Goal: Navigation & Orientation: Find specific page/section

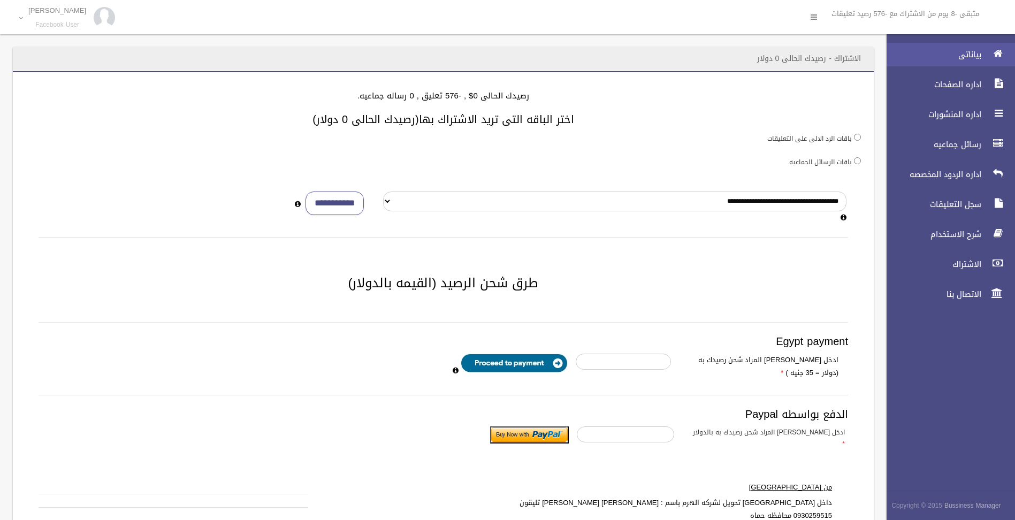
click at [986, 59] on link "بياناتى" at bounding box center [947, 55] width 138 height 24
click at [817, 16] on link at bounding box center [813, 16] width 19 height 19
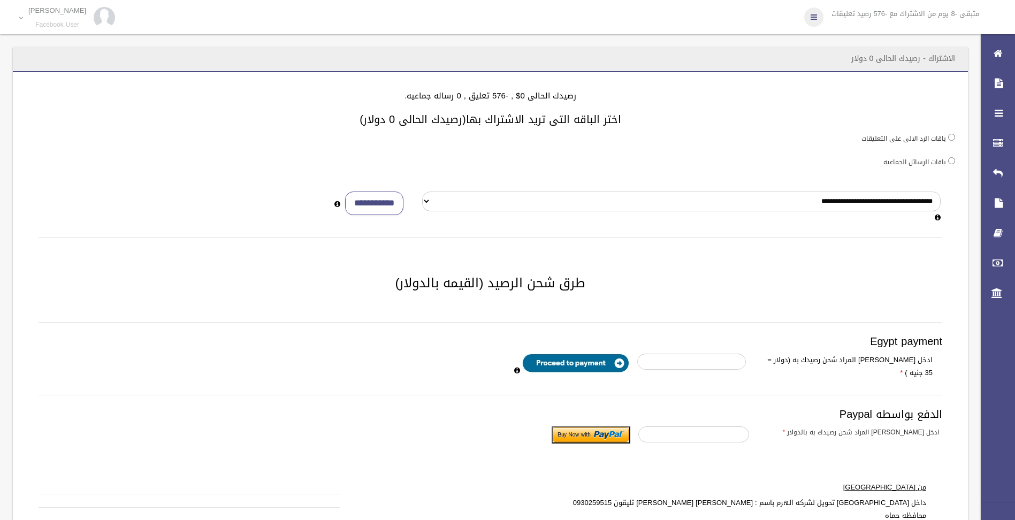
click at [811, 18] on icon at bounding box center [814, 17] width 6 height 18
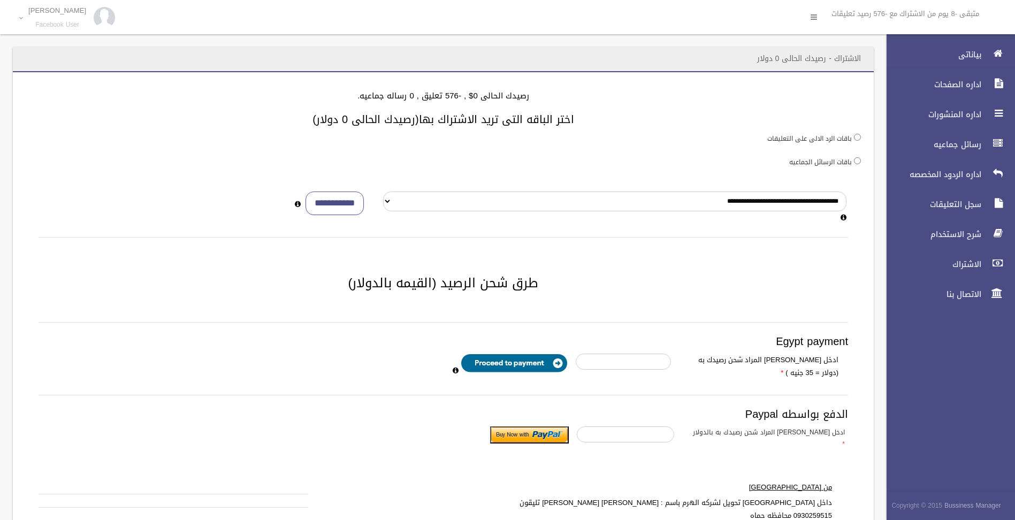
click at [973, 55] on span "بياناتى" at bounding box center [931, 54] width 107 height 11
click at [928, 101] on ul "بياناتى اداره الصفحات اداره المنشورات رسائل جماعيه اداره الردود المخصصه الاشتراك" at bounding box center [947, 174] width 138 height 263
click at [951, 84] on span "اداره الصفحات" at bounding box center [931, 84] width 107 height 11
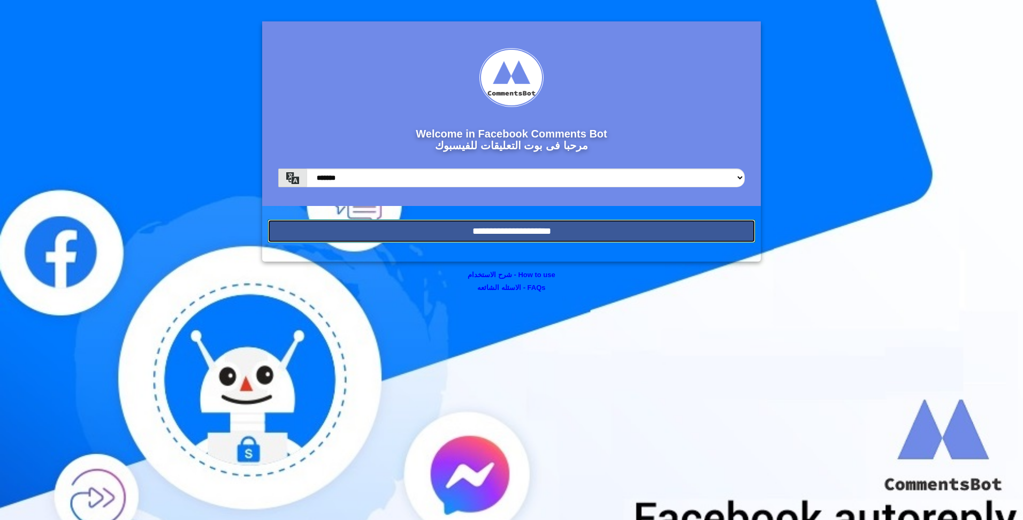
click at [573, 226] on input "**********" at bounding box center [512, 231] width 488 height 24
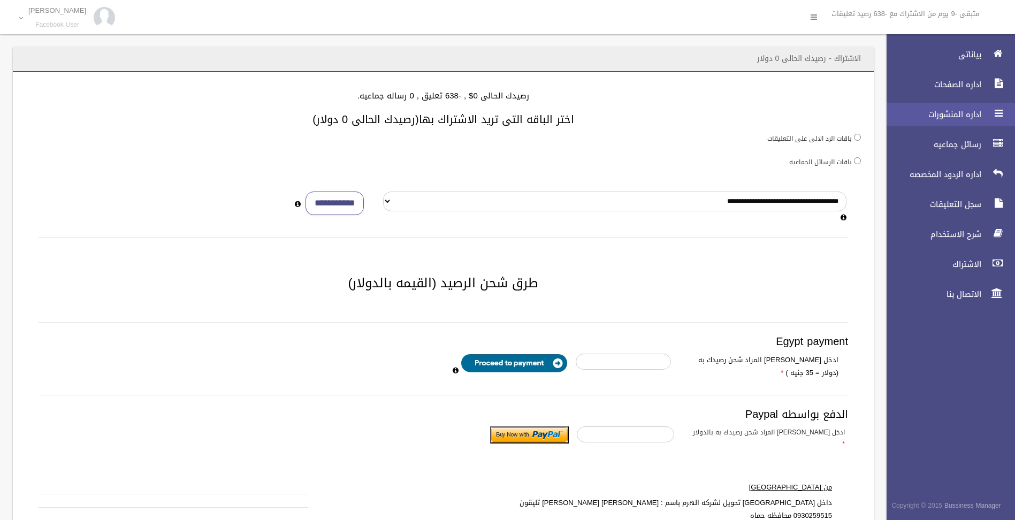
click at [951, 116] on span "اداره المنشورات" at bounding box center [931, 114] width 107 height 11
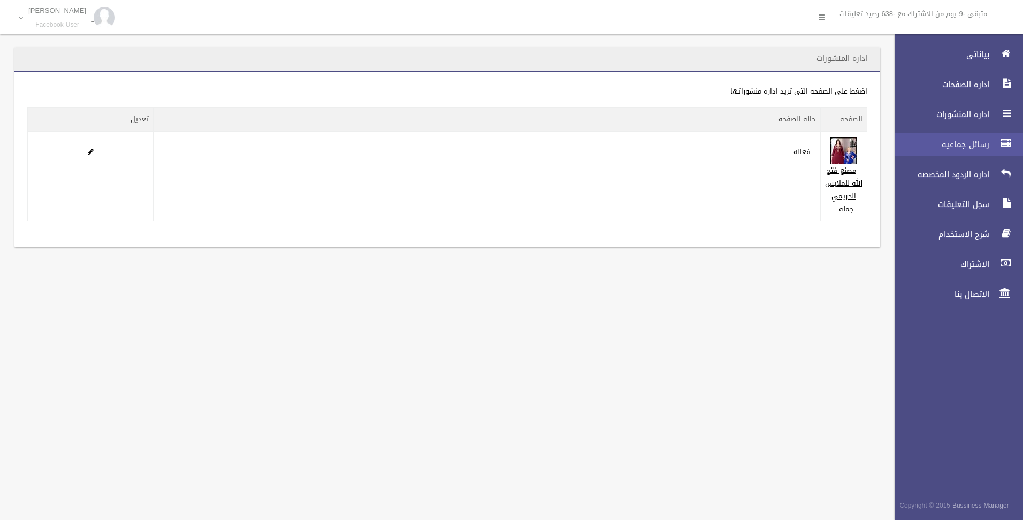
click at [959, 142] on span "رسائل جماعيه" at bounding box center [939, 144] width 107 height 11
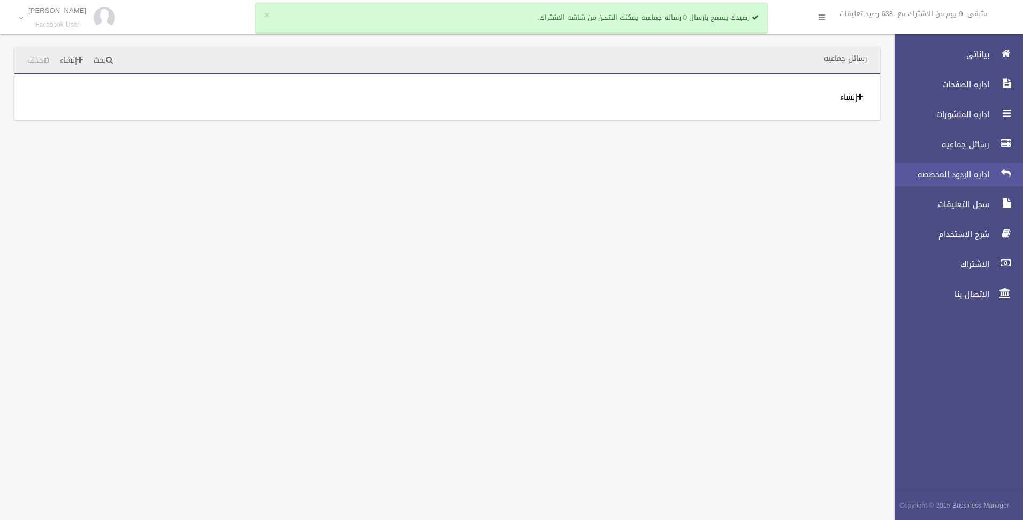
click at [969, 168] on link "اداره الردود المخصصه" at bounding box center [955, 175] width 138 height 24
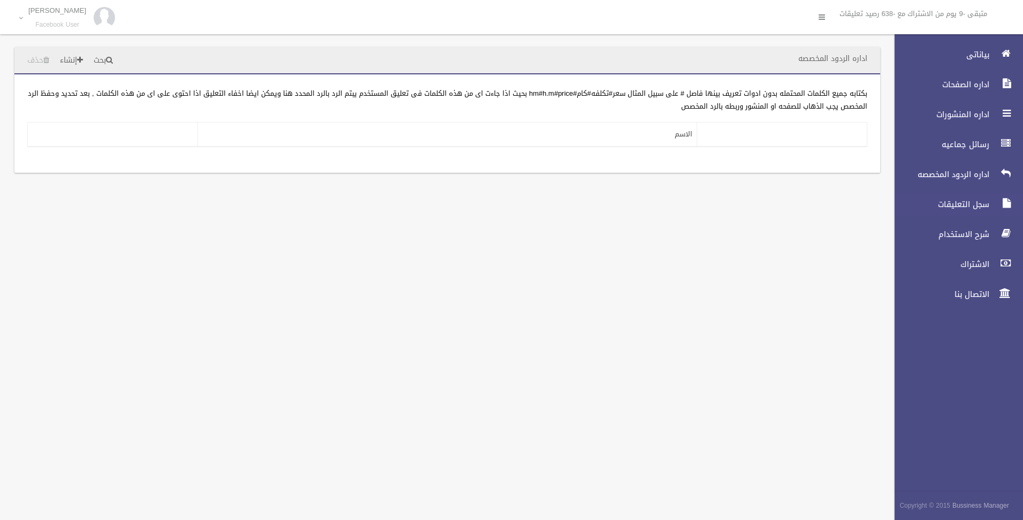
click at [963, 202] on span "سجل التعليقات" at bounding box center [939, 204] width 107 height 11
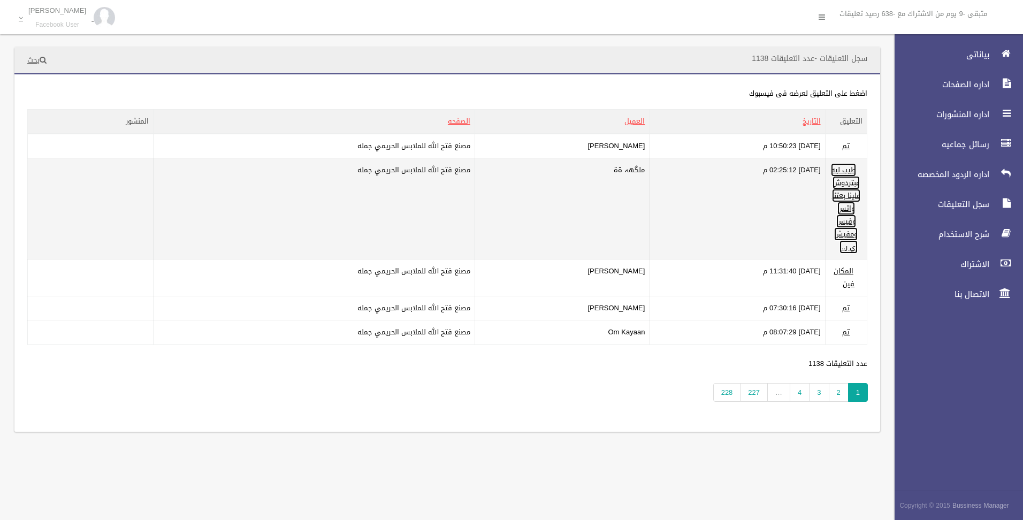
click at [846, 227] on link "طيب ليه مبتردوش علينا بعتنا واتس وفيس ومفيش أي ر..." at bounding box center [845, 208] width 29 height 90
